Goal: Information Seeking & Learning: Learn about a topic

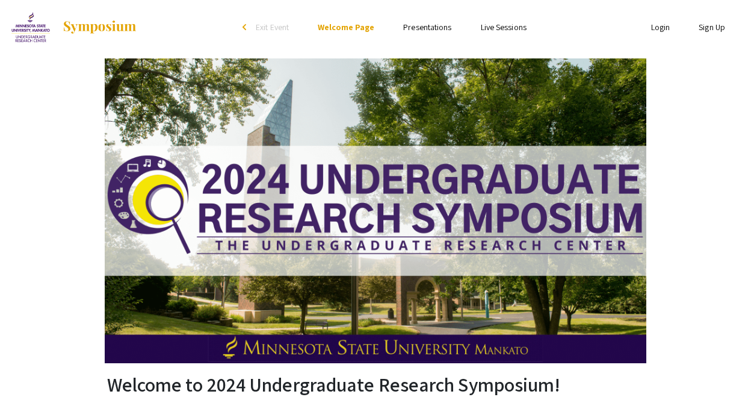
click at [425, 26] on link "Presentations" at bounding box center [427, 27] width 48 height 11
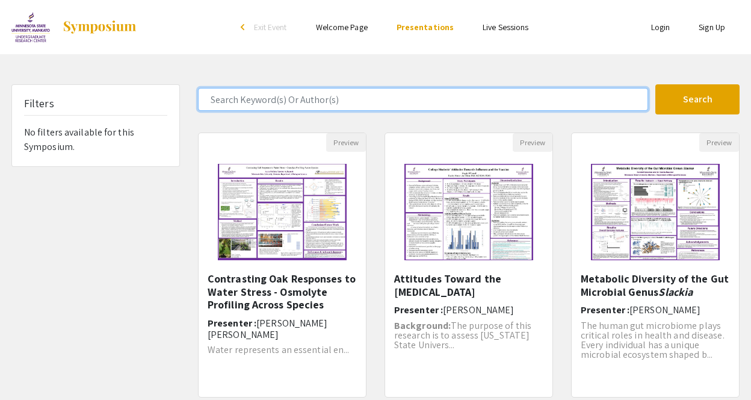
click at [312, 96] on input "Search Keyword(s) Or Author(s)" at bounding box center [423, 99] width 450 height 23
click at [697, 99] on button "Search" at bounding box center [697, 99] width 84 height 30
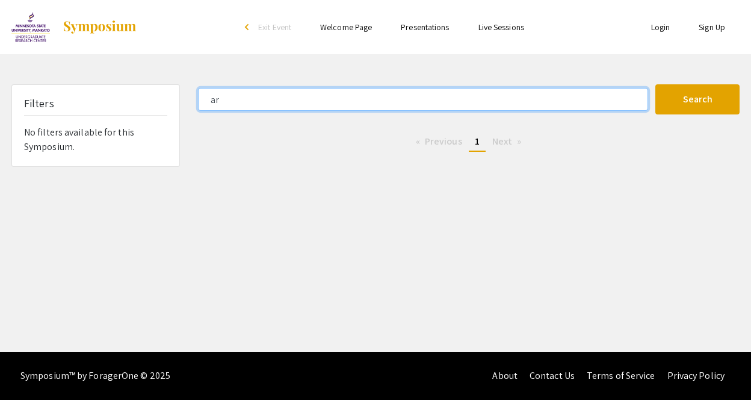
type input "a"
type input "amal"
click at [697, 99] on button "Search" at bounding box center [697, 99] width 84 height 30
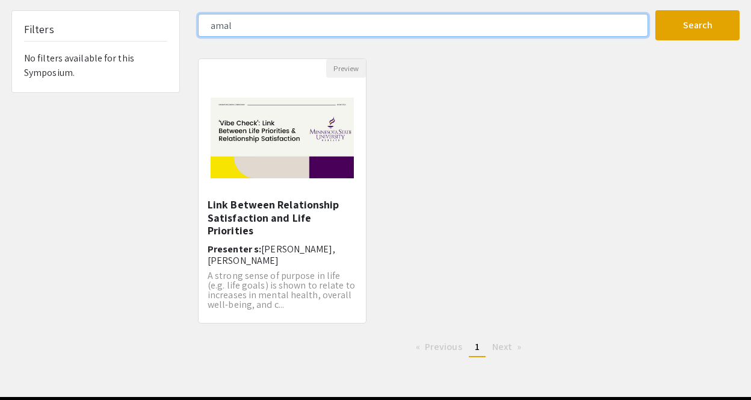
scroll to position [75, 0]
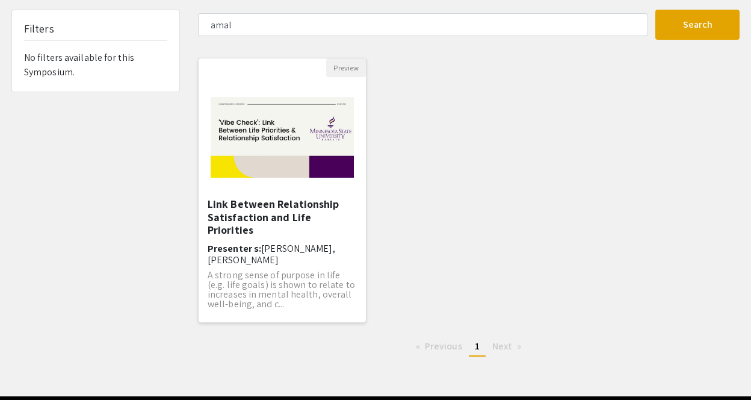
click at [312, 74] on div "Preview" at bounding box center [282, 67] width 167 height 19
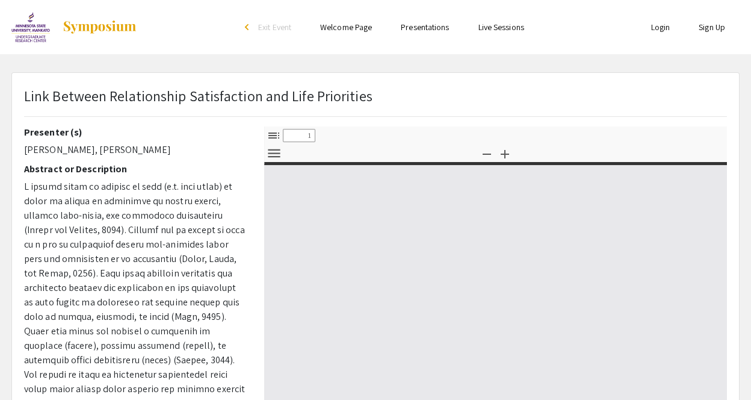
select select "custom"
type input "0"
select select "custom"
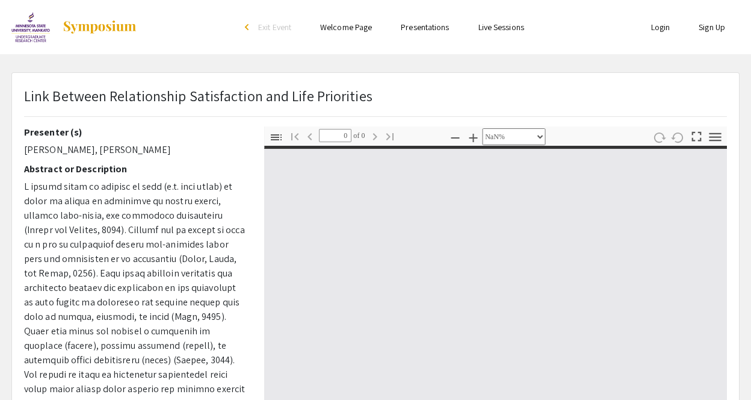
type input "1"
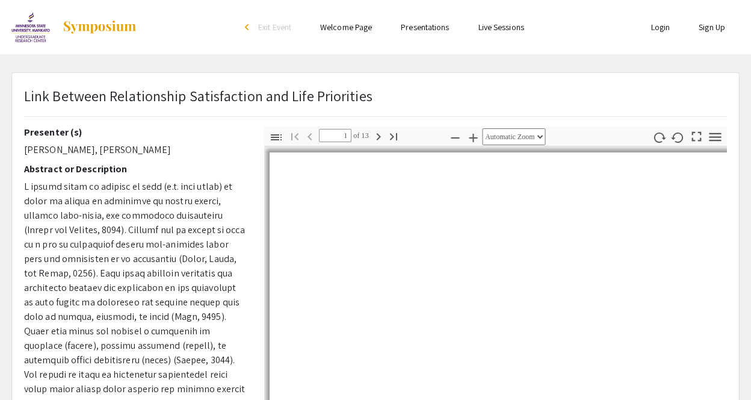
select select "auto"
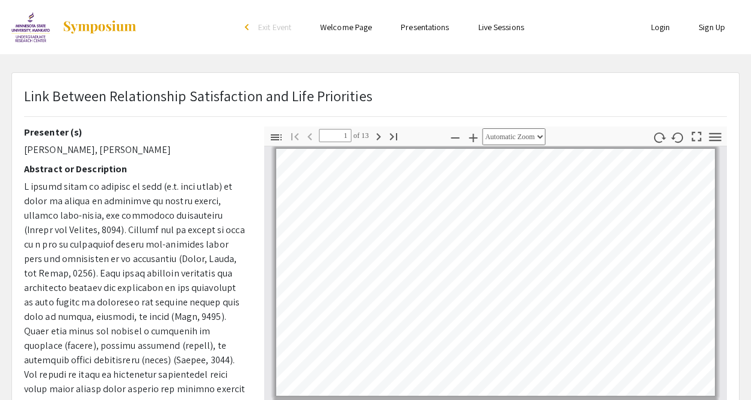
drag, startPoint x: 184, startPoint y: 149, endPoint x: 9, endPoint y: 155, distance: 175.2
click at [9, 155] on div "Link Between Relationship Satisfaction and Life Priorities Presenter (s) Amal S…" at bounding box center [375, 376] width 746 height 608
copy p "[PERSON_NAME], [PERSON_NAME]"
click at [66, 96] on p "Link Between Relationship Satisfaction and Life Priorities" at bounding box center [198, 96] width 348 height 22
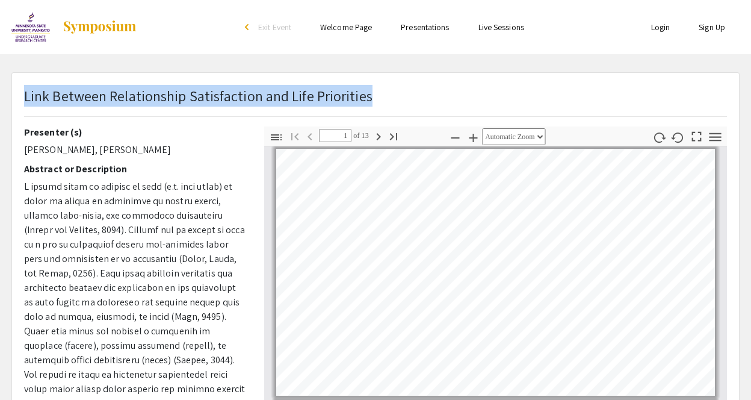
click at [66, 96] on p "Link Between Relationship Satisfaction and Life Priorities" at bounding box center [198, 96] width 348 height 22
copy p "Link Between Relationship Satisfaction and Life Priorities"
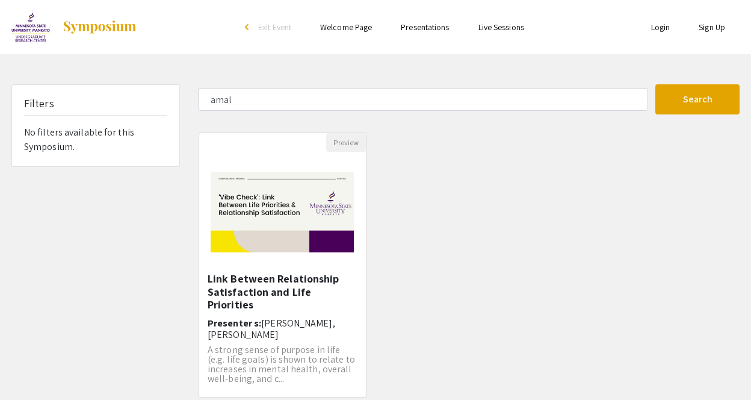
scroll to position [75, 0]
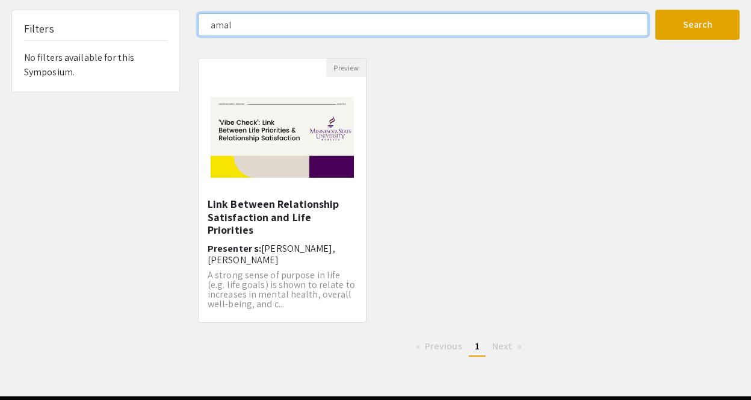
click at [251, 25] on input "amal" at bounding box center [423, 24] width 450 height 23
click at [697, 25] on button "Search" at bounding box center [697, 25] width 84 height 30
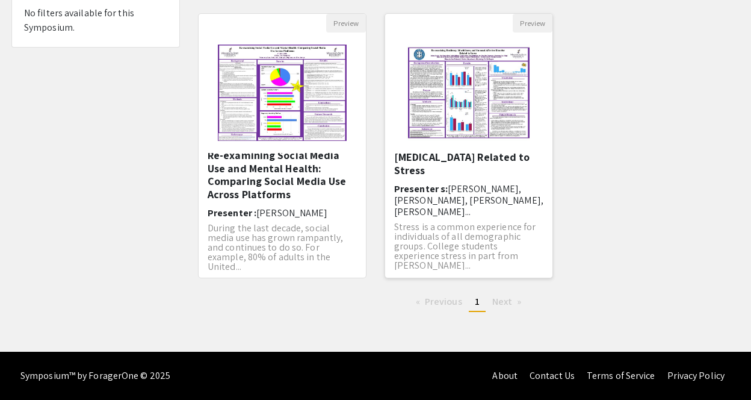
scroll to position [27, 0]
type input "Ariana"
click at [439, 130] on img "Open Presentation <p>Re-examining Resiliency, Mindfulness, and Seasonal Affecti…" at bounding box center [468, 92] width 149 height 120
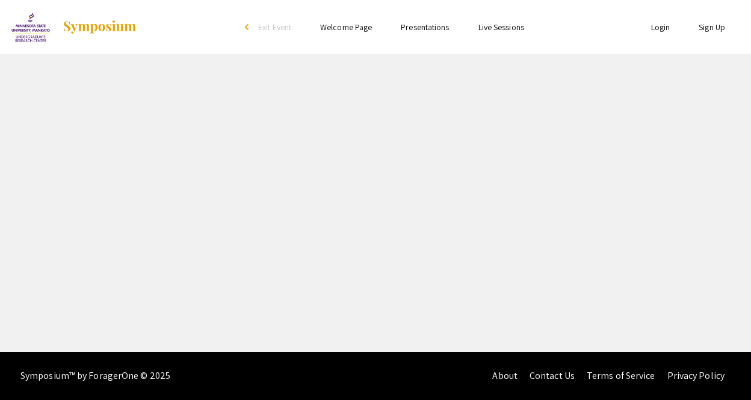
select select "custom"
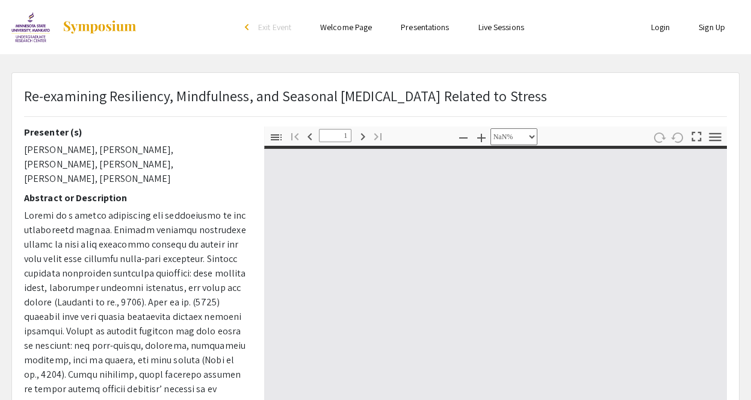
type input "0"
select select "custom"
type input "1"
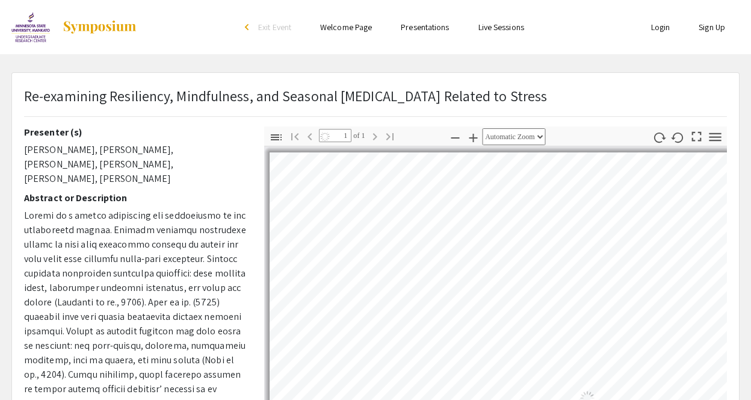
select select "auto"
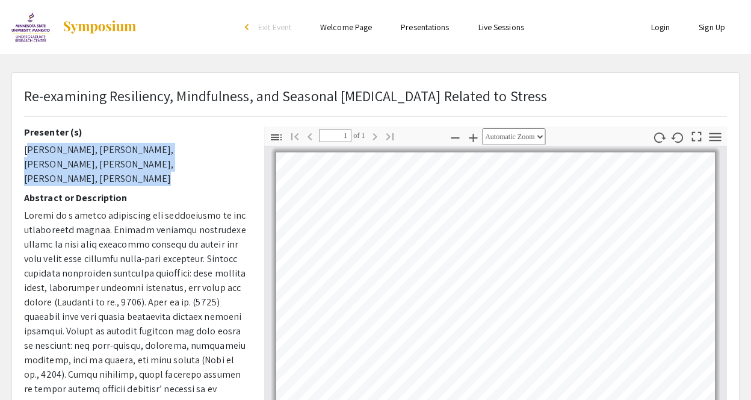
drag, startPoint x: 159, startPoint y: 164, endPoint x: 20, endPoint y: 147, distance: 140.6
click at [20, 147] on div "Presenter (s) [PERSON_NAME], [PERSON_NAME], [PERSON_NAME], [PERSON_NAME], [PERS…" at bounding box center [135, 336] width 240 height 421
copy p "[PERSON_NAME], [PERSON_NAME], [PERSON_NAME], [PERSON_NAME], [PERSON_NAME], [PER…"
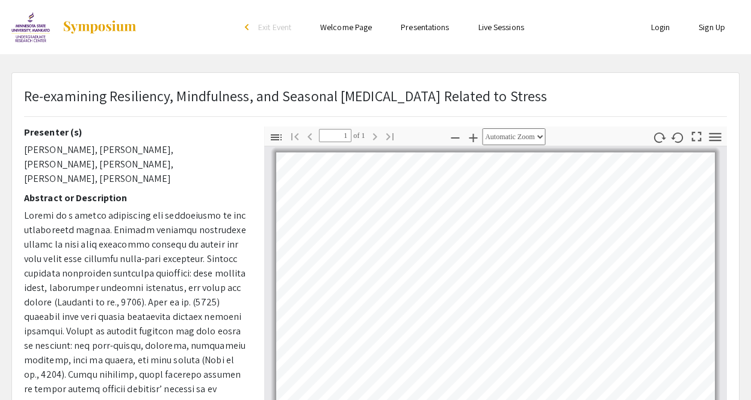
click at [184, 96] on p "Re-examining Resiliency, Mindfulness, and Seasonal [MEDICAL_DATA] Related to St…" at bounding box center [285, 96] width 523 height 22
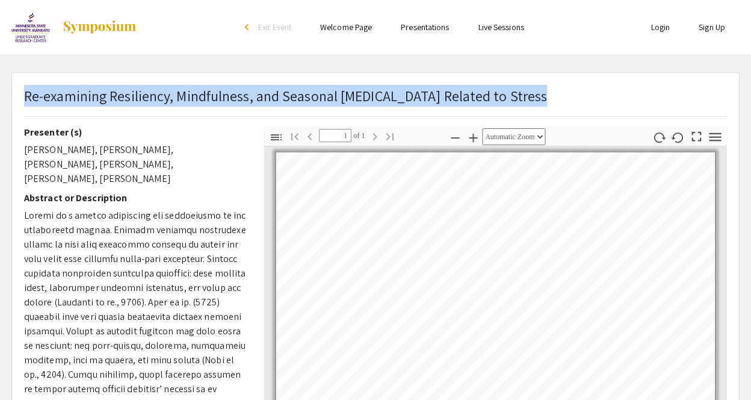
click at [184, 96] on p "Re-examining Resiliency, Mindfulness, and Seasonal [MEDICAL_DATA] Related to St…" at bounding box center [285, 96] width 523 height 22
copy p "Re-examining Resiliency, Mindfulness, and Seasonal [MEDICAL_DATA] Related to St…"
